Goal: Check status

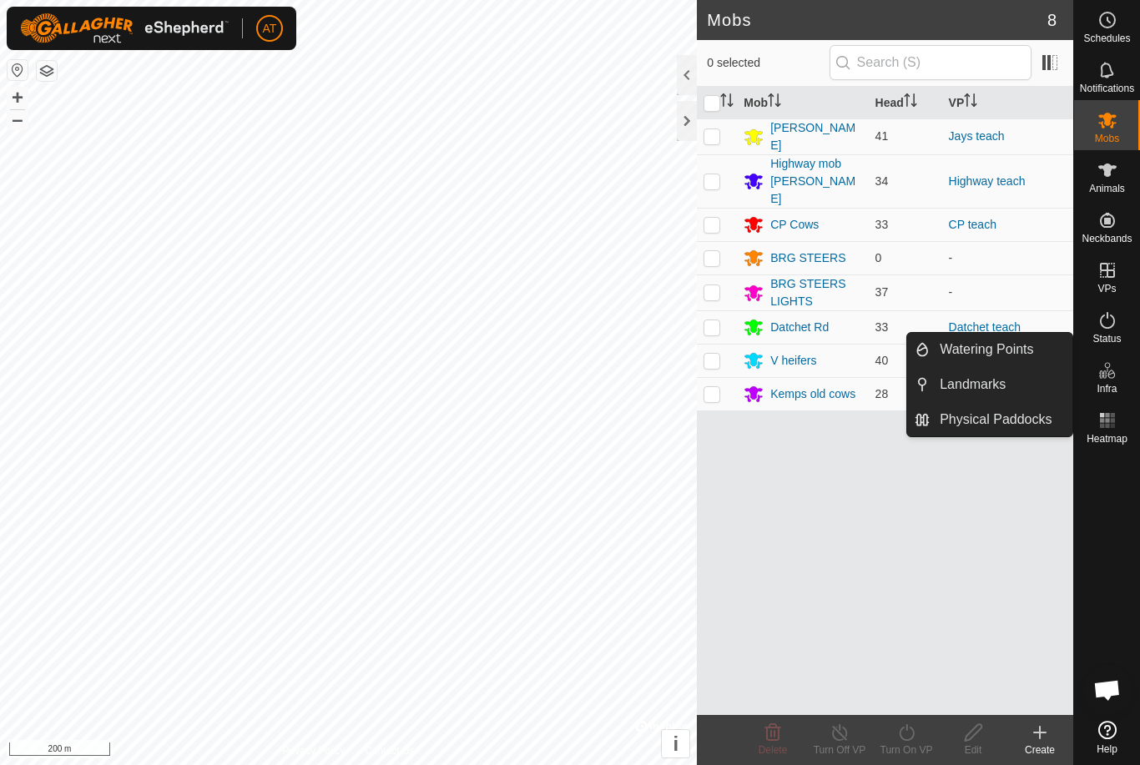
click at [853, 591] on div "Mob Head VP [PERSON_NAME] 41 Jays teach Highway mob [PERSON_NAME] 34 Highway te…" at bounding box center [885, 401] width 376 height 628
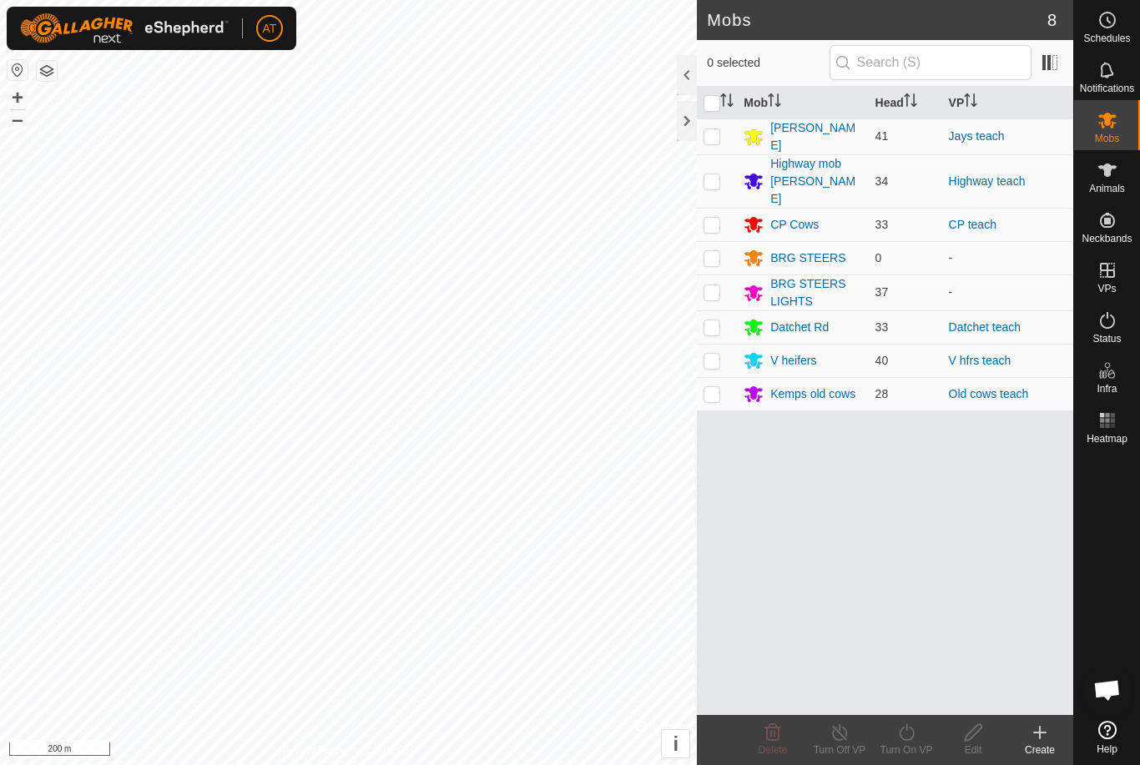
click at [853, 425] on rect at bounding box center [1102, 426] width 4 height 4
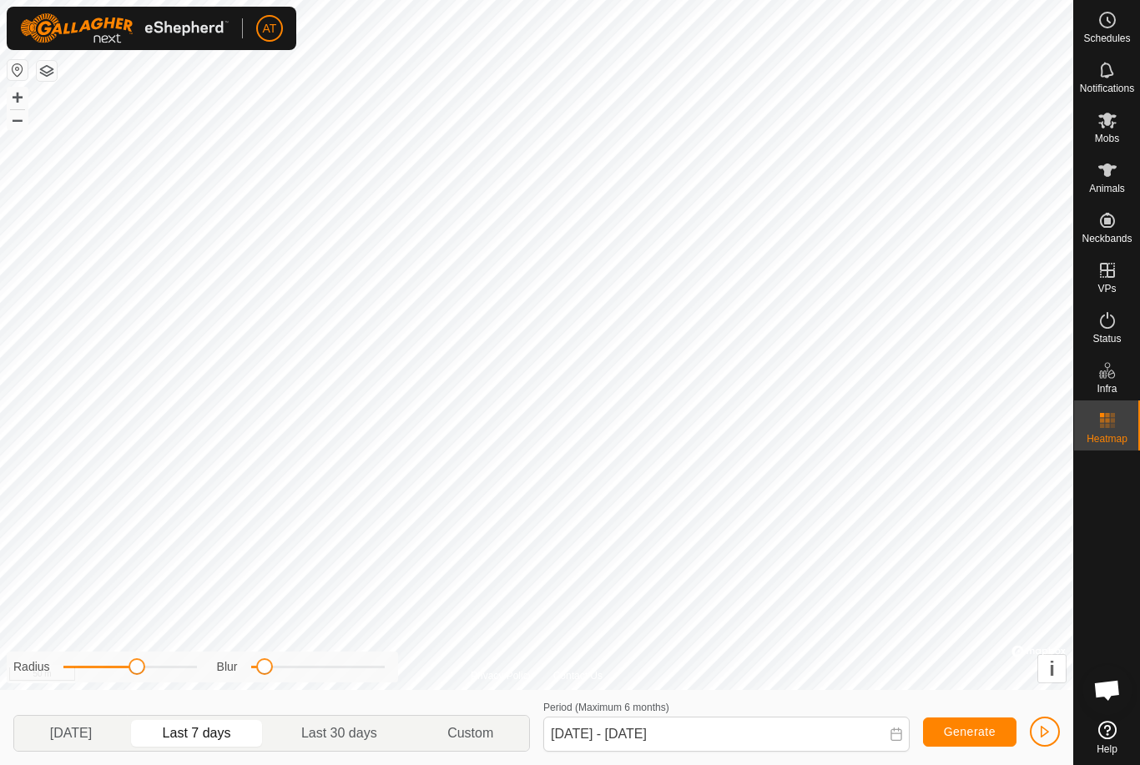
click at [853, 430] on icon at bounding box center [1107, 420] width 20 height 20
click at [82, 729] on span "[DATE]" at bounding box center [71, 733] width 42 height 20
click at [219, 728] on span "Last 7 days" at bounding box center [197, 733] width 68 height 20
click at [79, 727] on span "[DATE]" at bounding box center [71, 733] width 42 height 20
click at [73, 734] on span "[DATE]" at bounding box center [71, 733] width 42 height 20
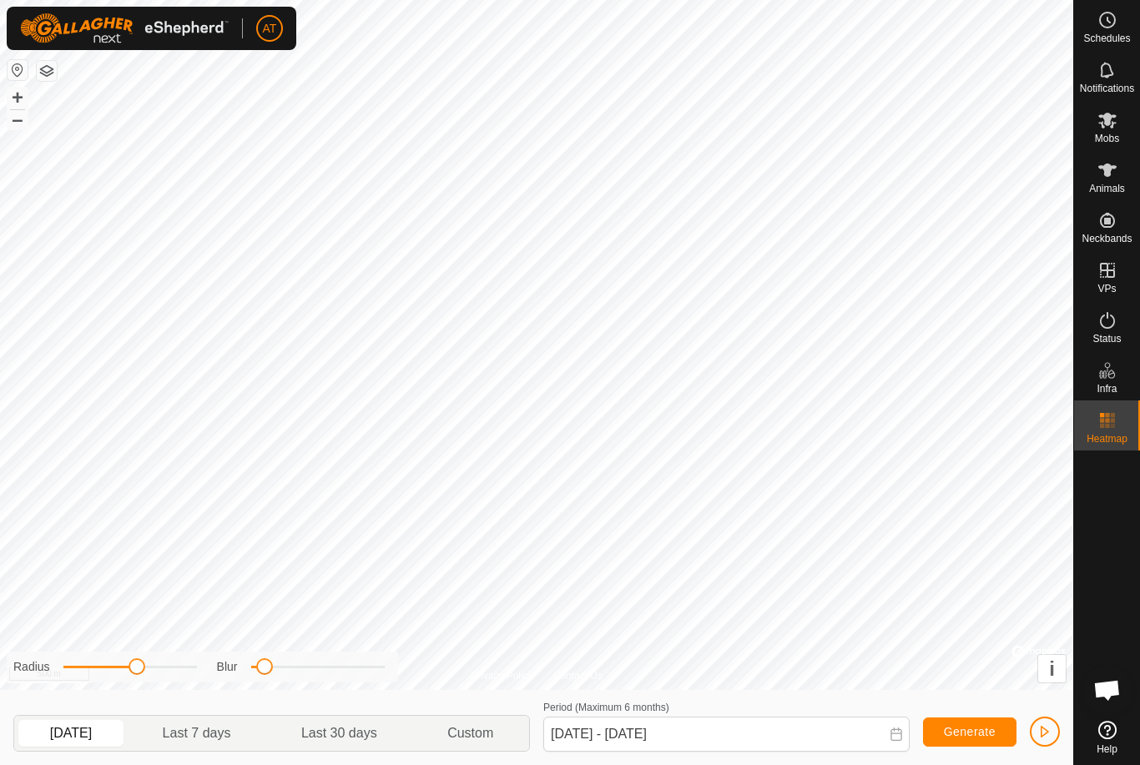
click at [219, 733] on span "Last 7 days" at bounding box center [197, 733] width 68 height 20
type input "[DATE] - [DATE]"
